Goal: Complete application form

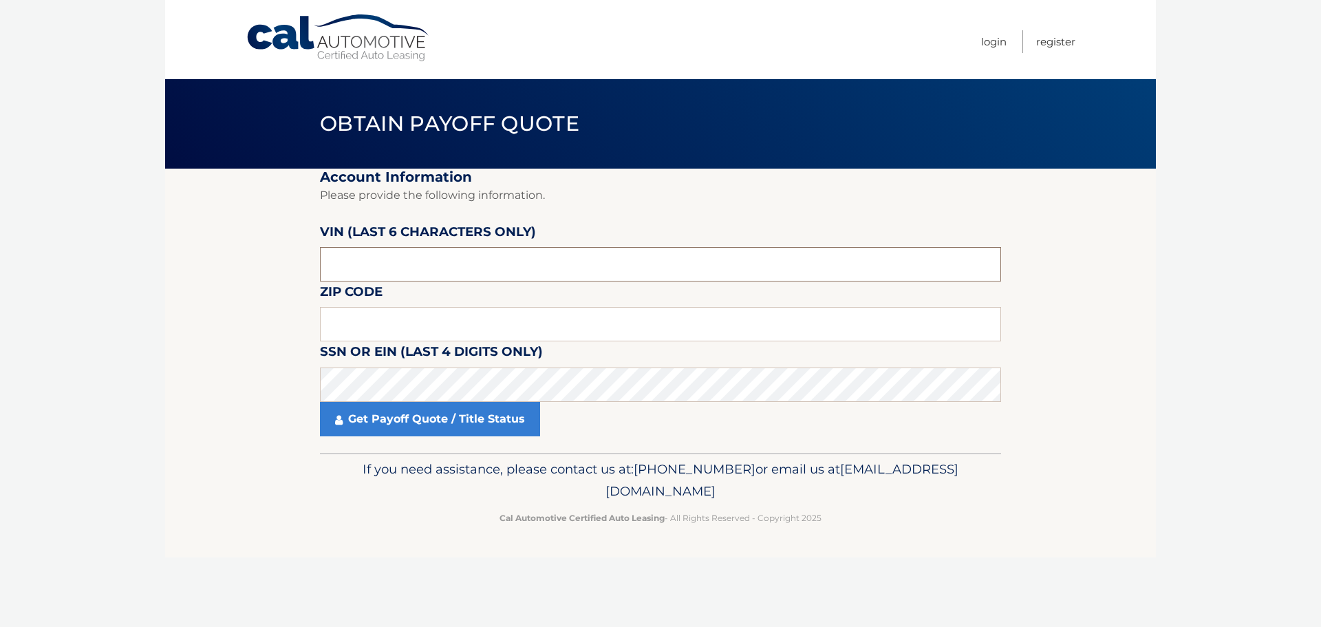
click at [386, 262] on input "text" at bounding box center [660, 264] width 681 height 34
click at [382, 264] on input "text" at bounding box center [660, 264] width 681 height 34
click at [382, 265] on input "text" at bounding box center [660, 264] width 681 height 34
type input "269433"
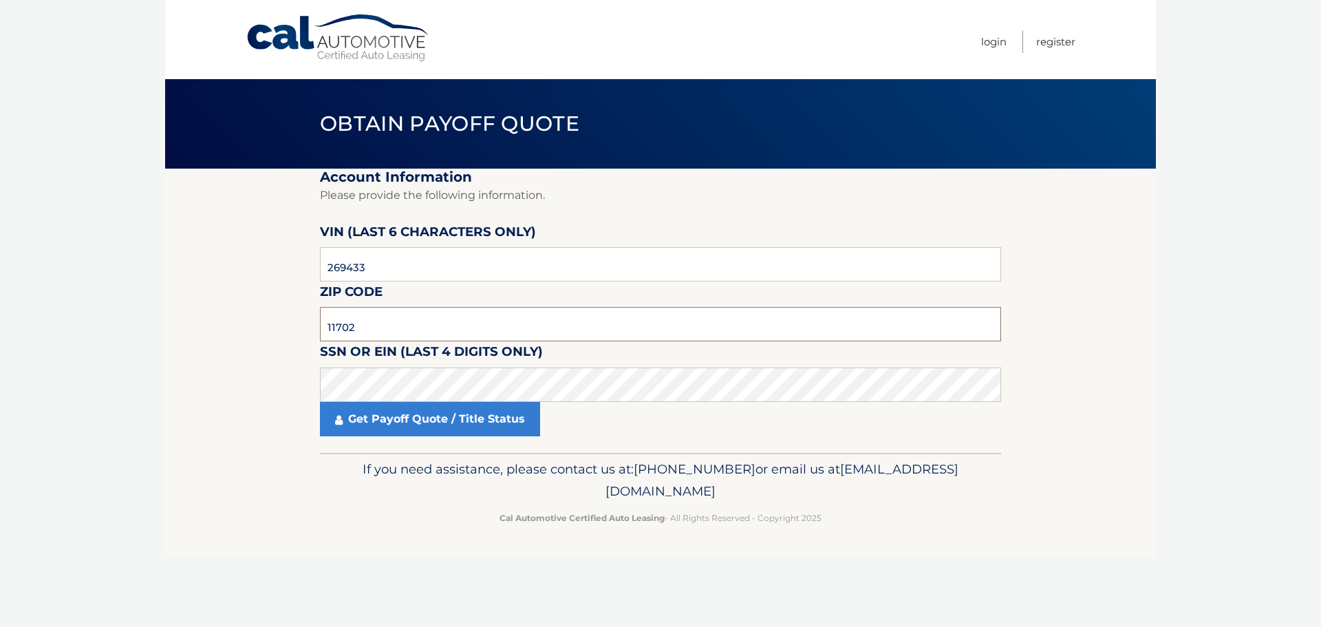
type input "11702"
click button "For Originating Dealer" at bounding box center [0, 0] width 0 height 0
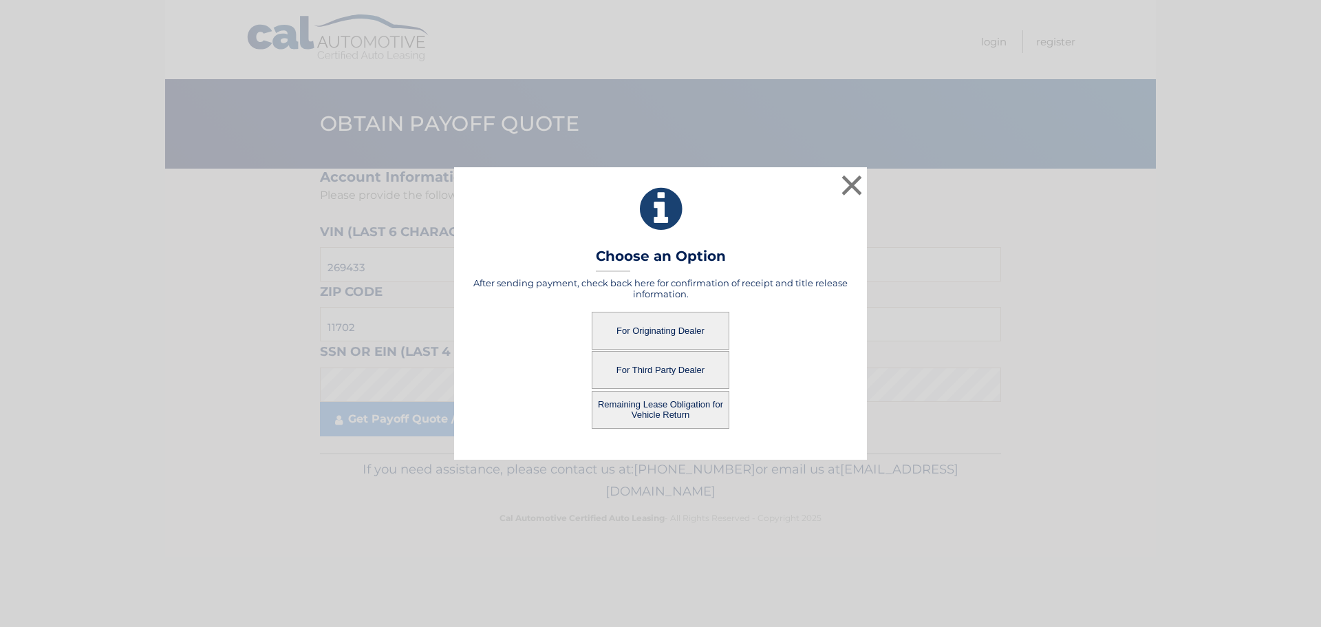
click at [650, 332] on button "For Originating Dealer" at bounding box center [661, 331] width 138 height 38
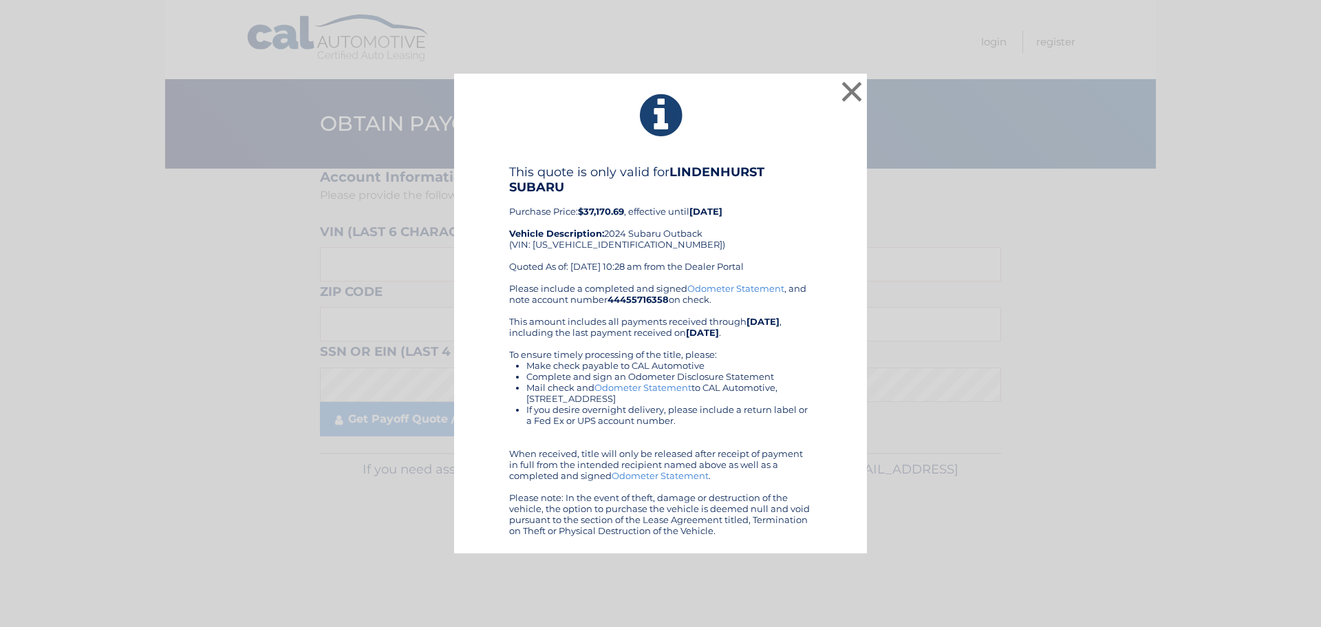
drag, startPoint x: 695, startPoint y: 293, endPoint x: 601, endPoint y: 315, distance: 96.7
click at [599, 315] on div "Please include a completed and signed Odometer Statement , and note account num…" at bounding box center [660, 409] width 303 height 253
click at [859, 84] on button "×" at bounding box center [852, 92] width 28 height 28
